Goal: Find specific page/section: Find specific page/section

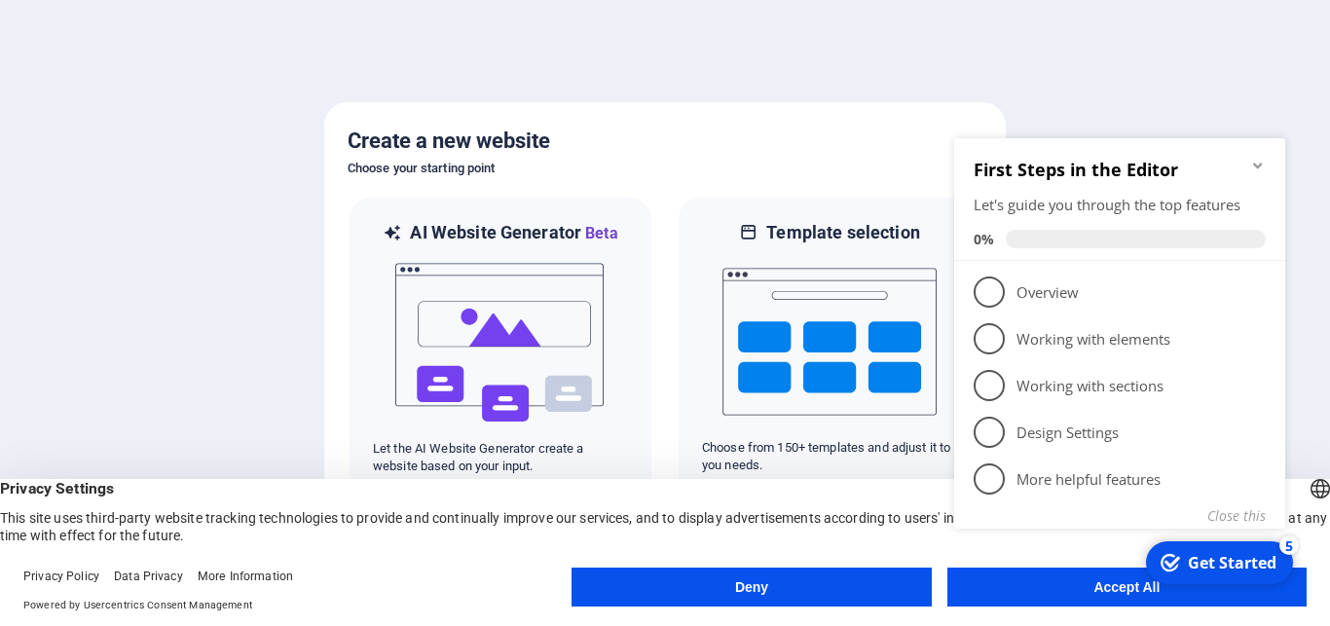
click at [876, 76] on div at bounding box center [665, 313] width 1330 height 626
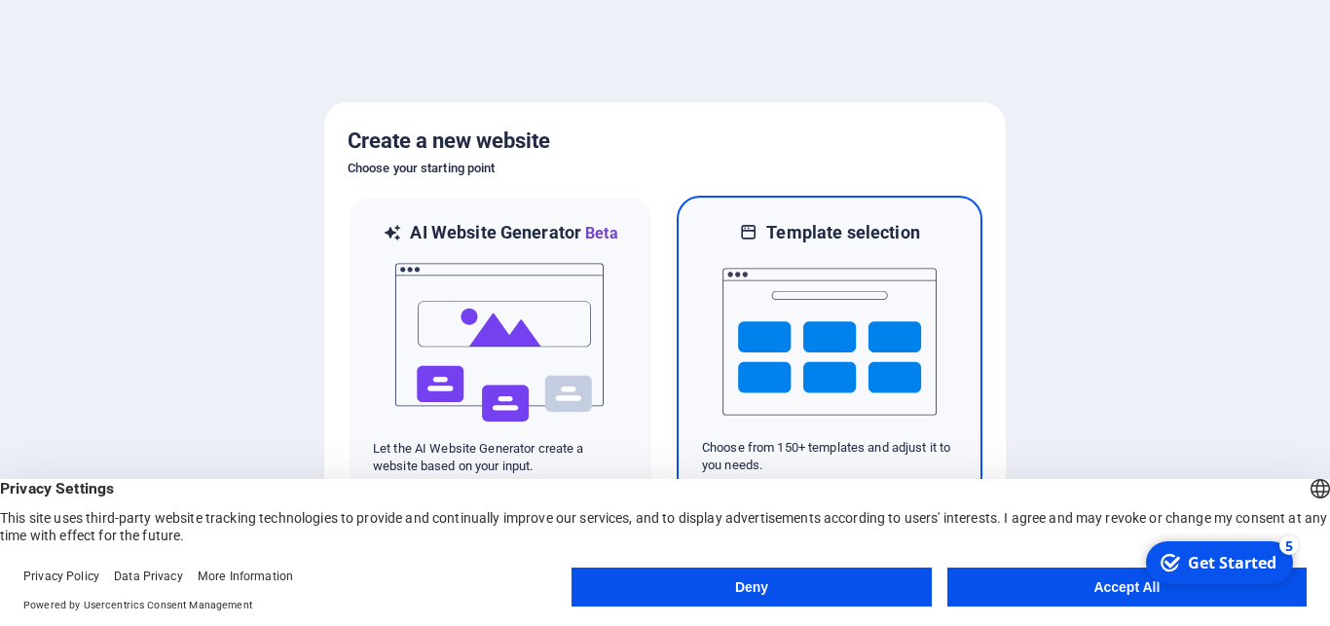
click at [872, 333] on img at bounding box center [830, 341] width 214 height 195
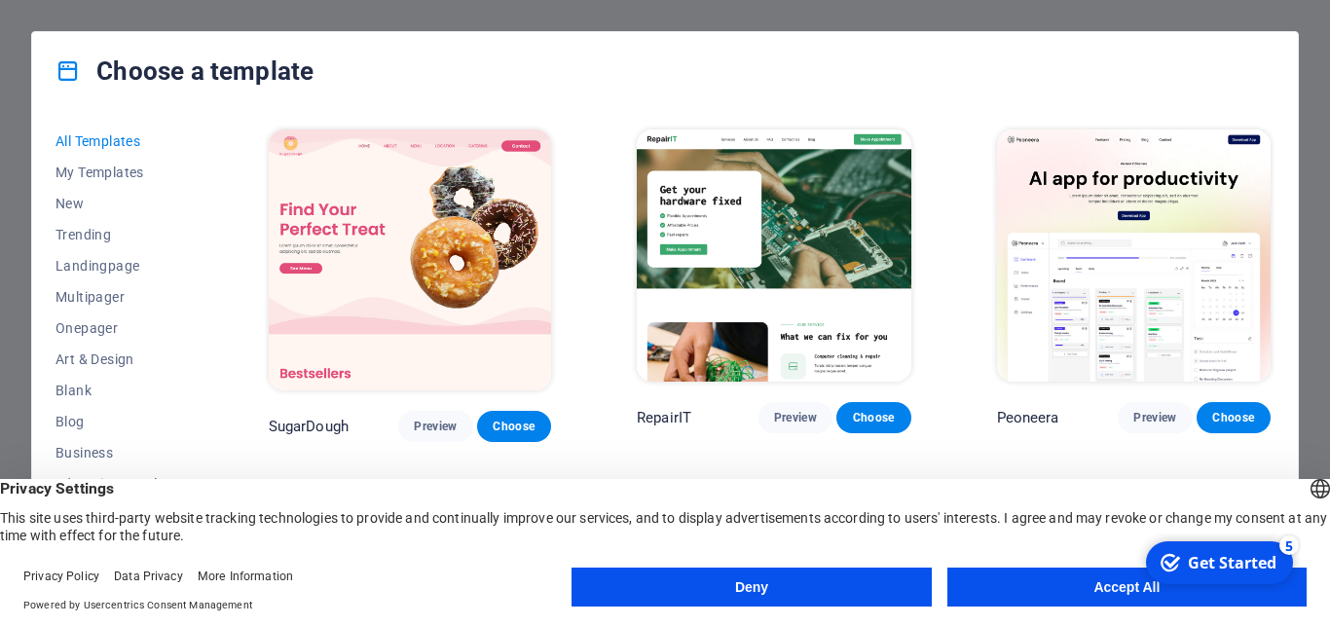
click at [1111, 604] on button "Accept All" at bounding box center [1127, 587] width 359 height 39
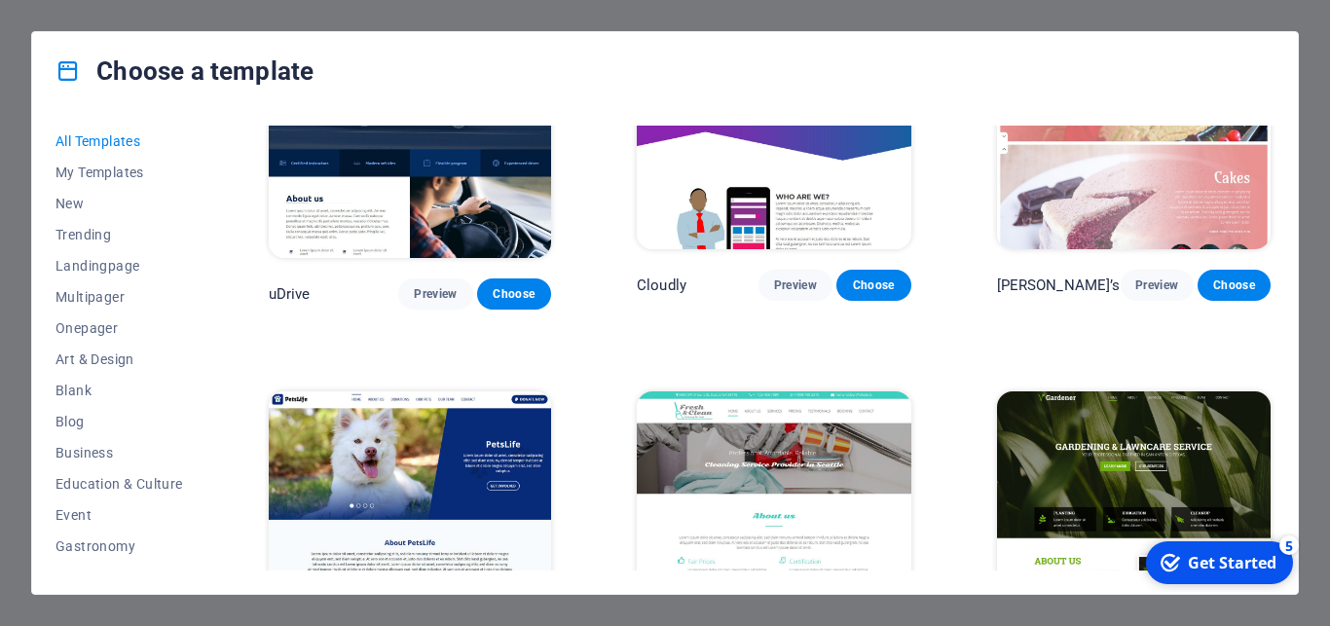
scroll to position [13291, 0]
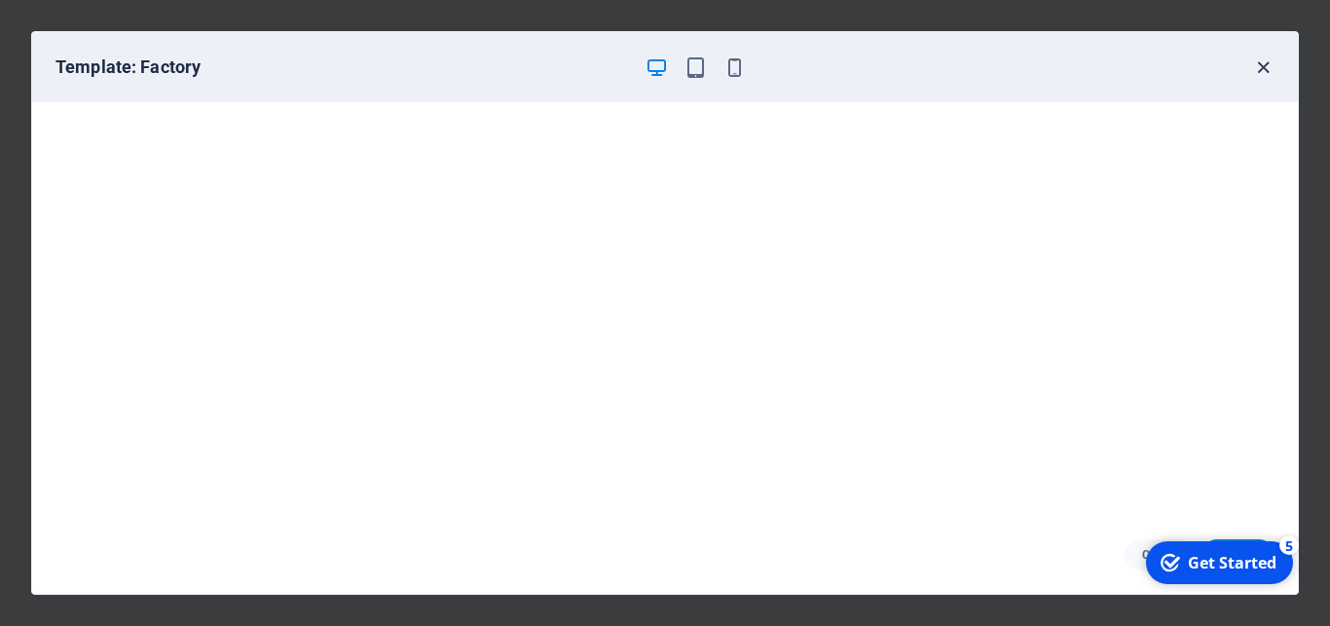
click at [1263, 66] on icon "button" at bounding box center [1263, 67] width 22 height 22
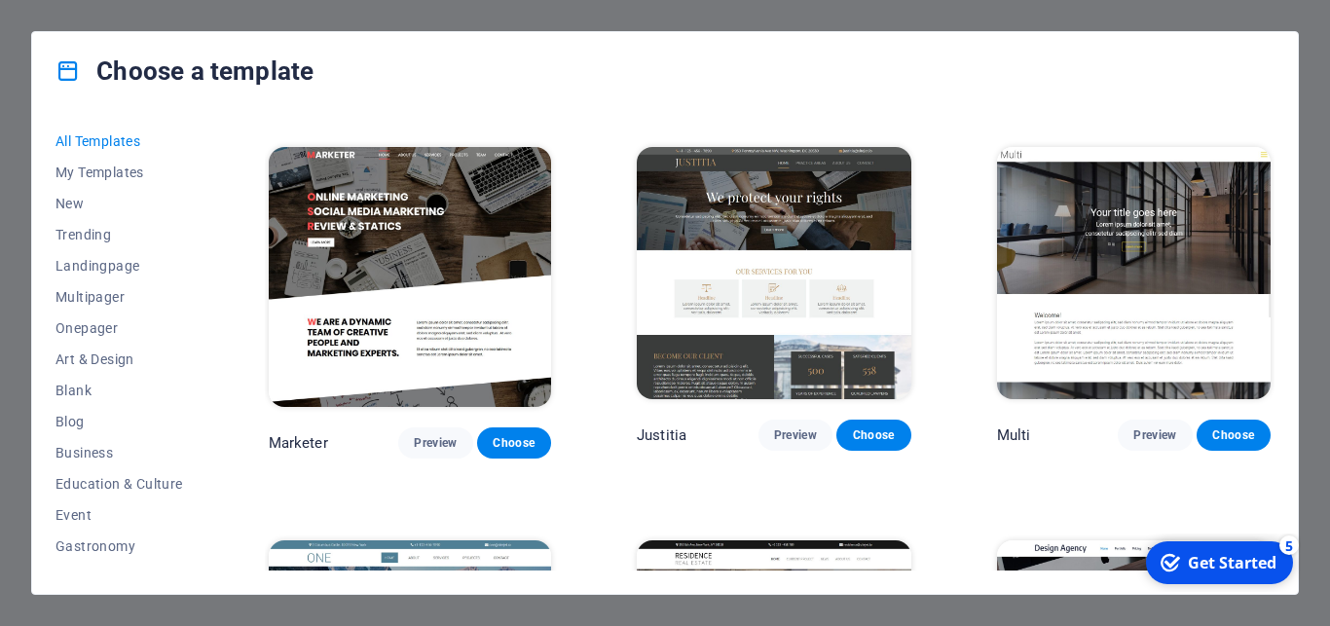
scroll to position [15850, 0]
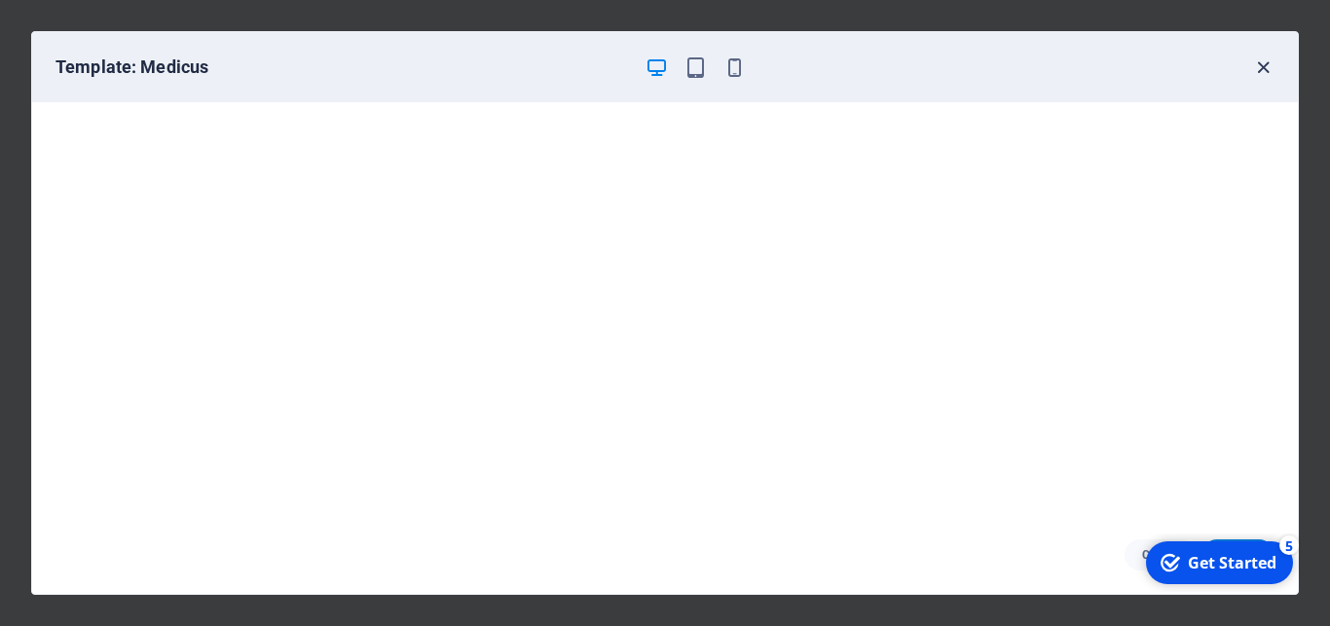
click at [1266, 68] on icon "button" at bounding box center [1263, 67] width 22 height 22
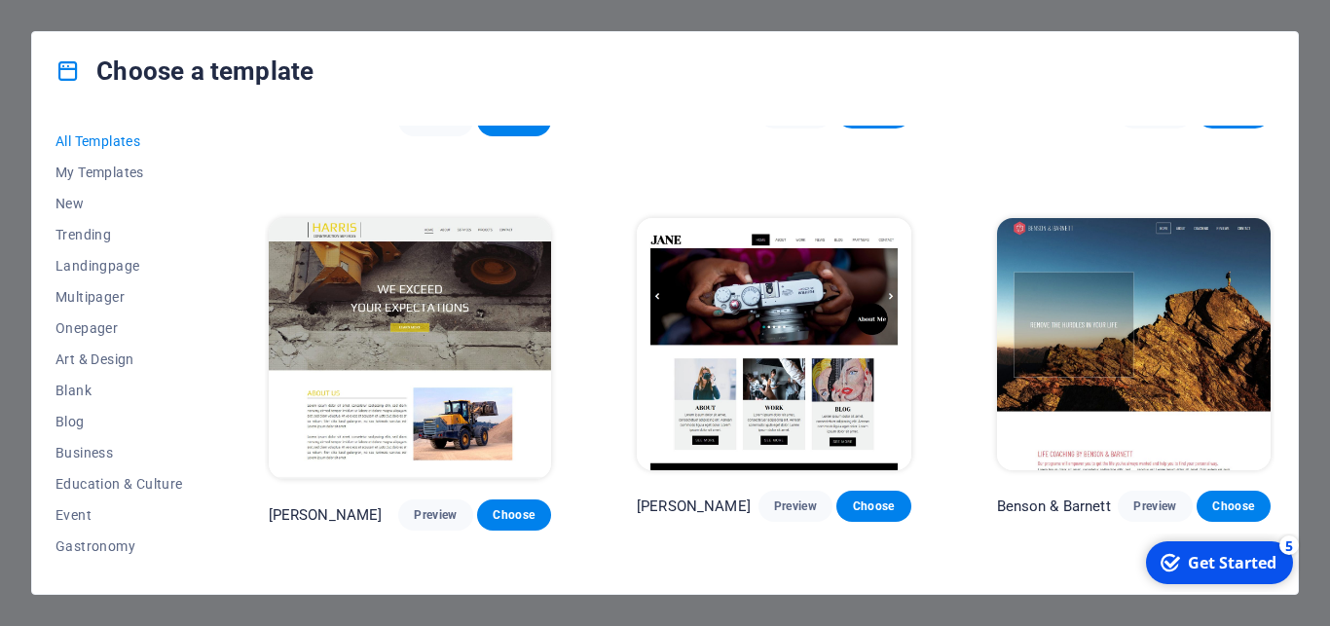
scroll to position [17054, 0]
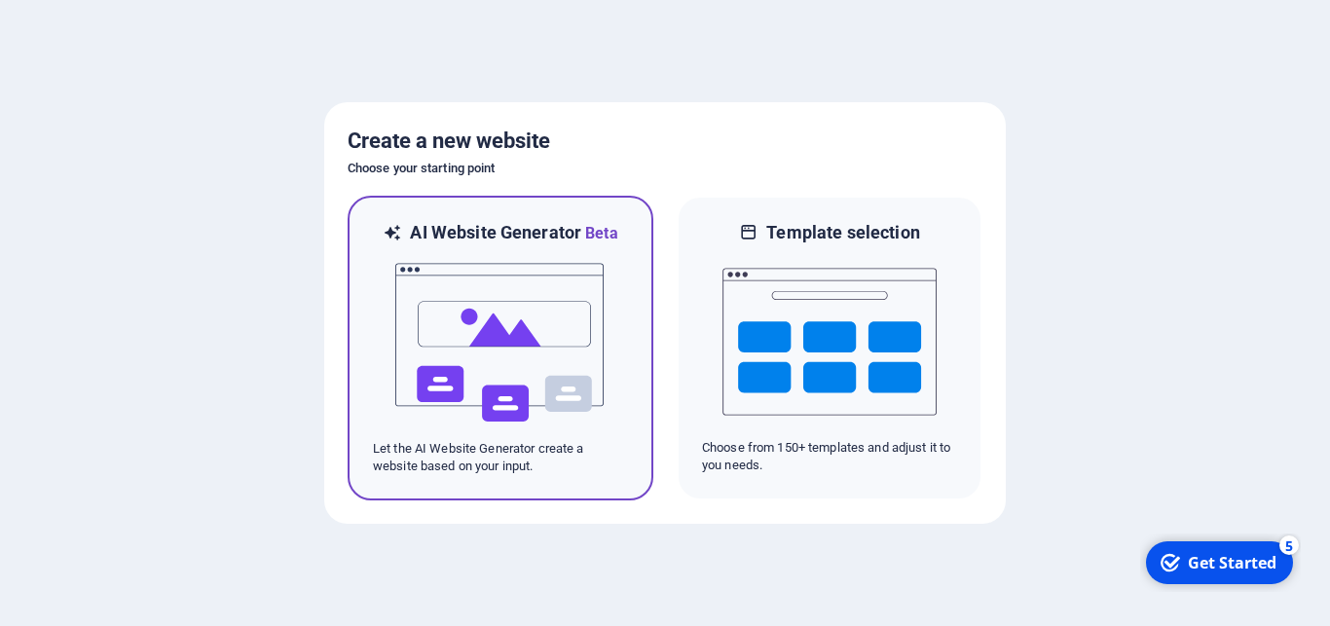
click at [626, 358] on div at bounding box center [500, 342] width 255 height 195
